Goal: Check status

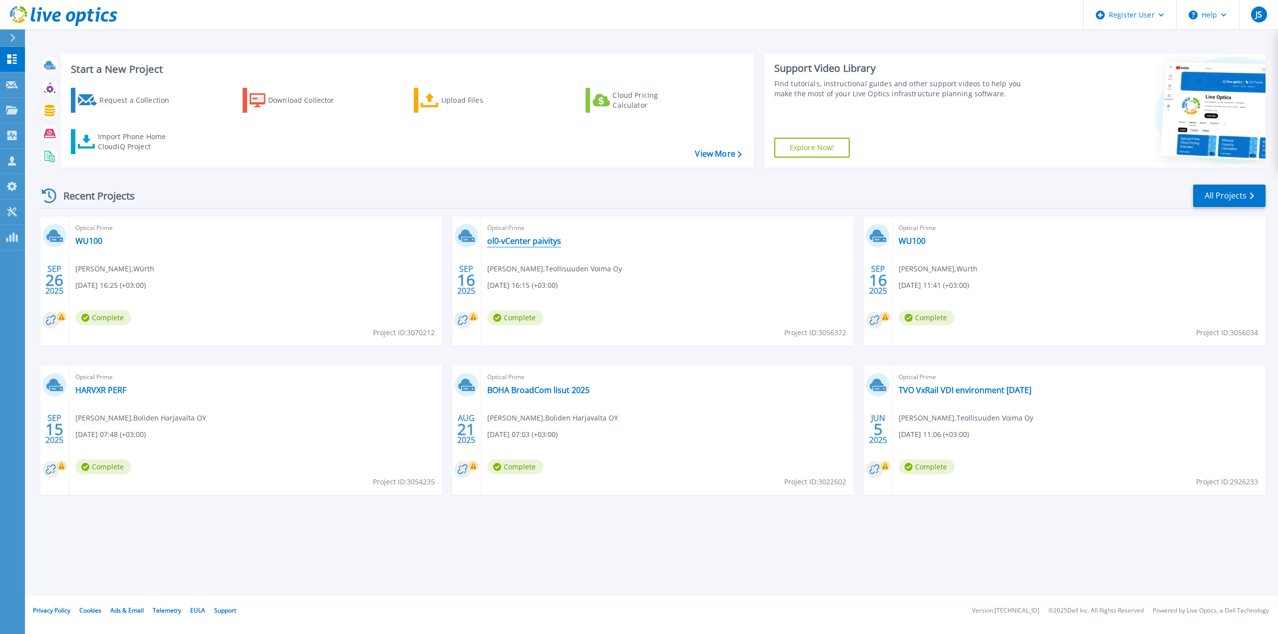
click at [530, 242] on link "ol0-vCenter paivitys" at bounding box center [524, 241] width 74 height 10
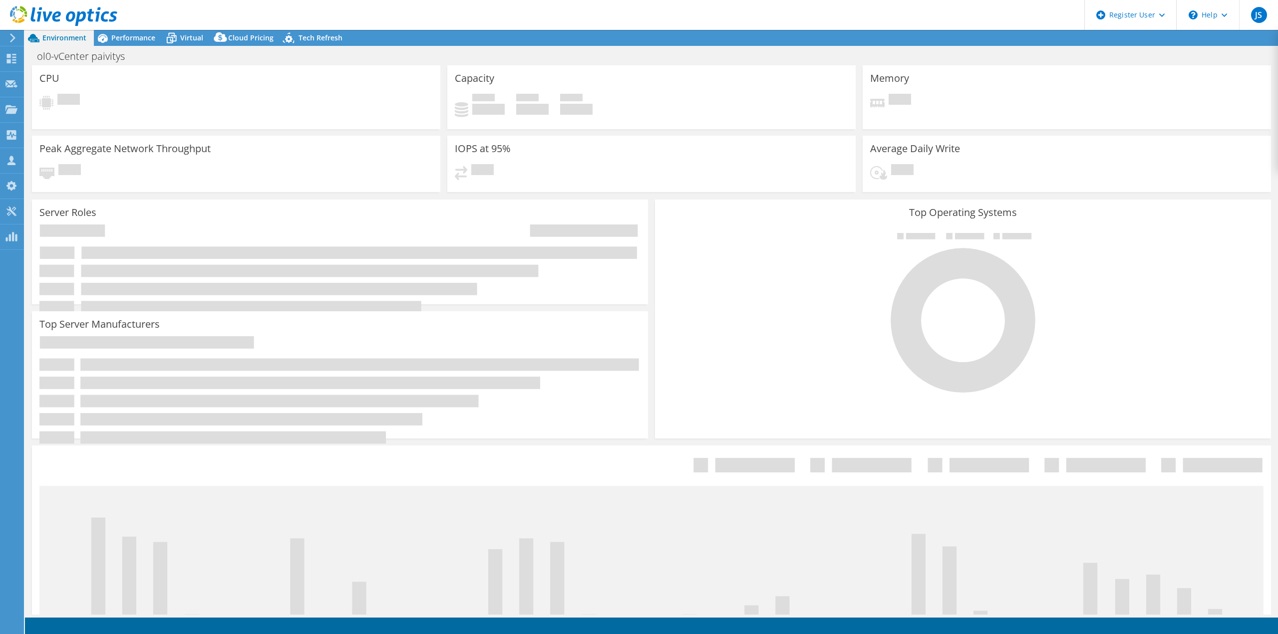
select select "USD"
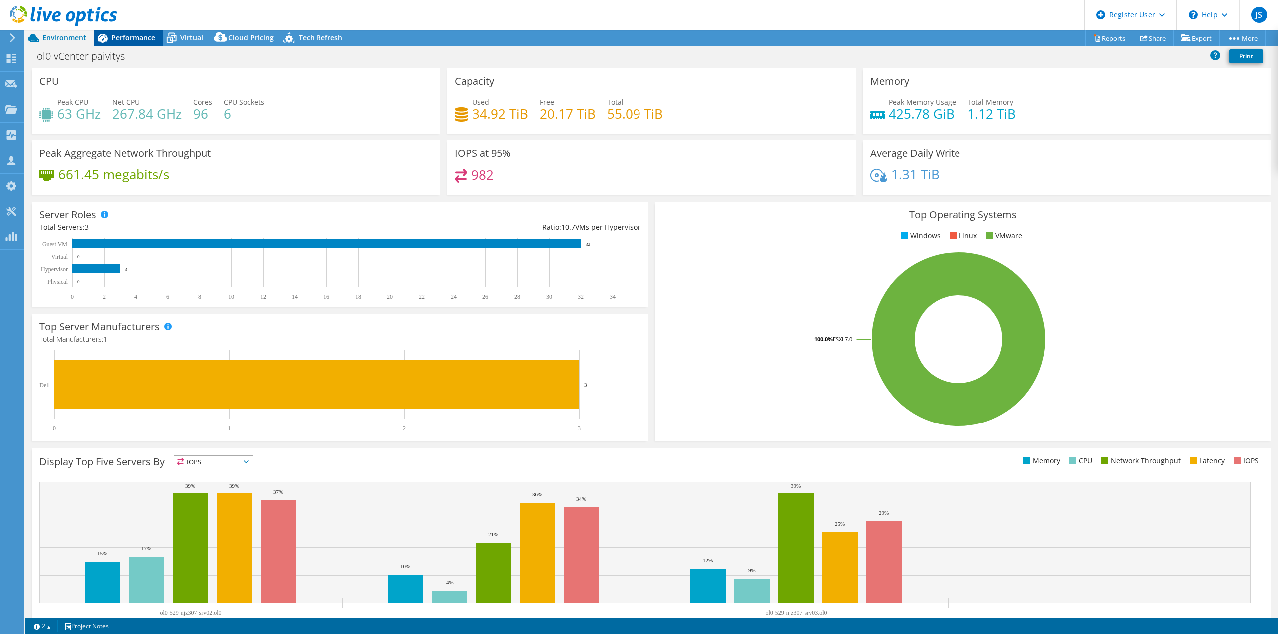
click at [126, 40] on span "Performance" at bounding box center [133, 37] width 44 height 9
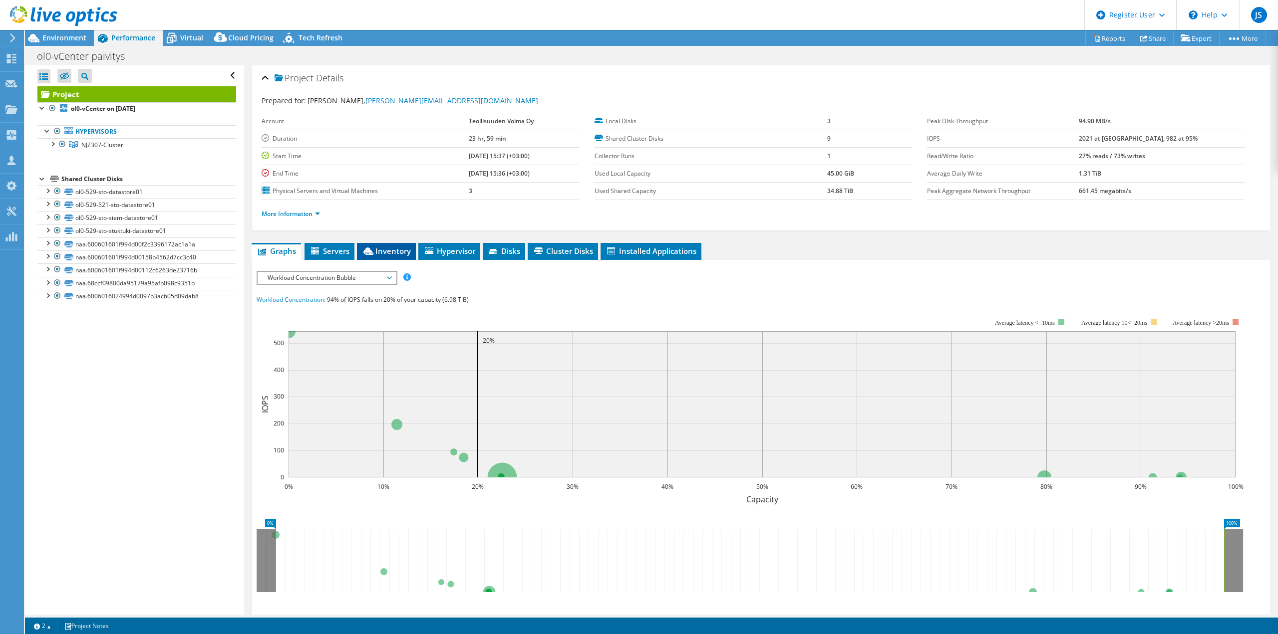
click at [379, 246] on li "Inventory" at bounding box center [386, 251] width 59 height 17
